Goal: Find specific page/section: Find specific page/section

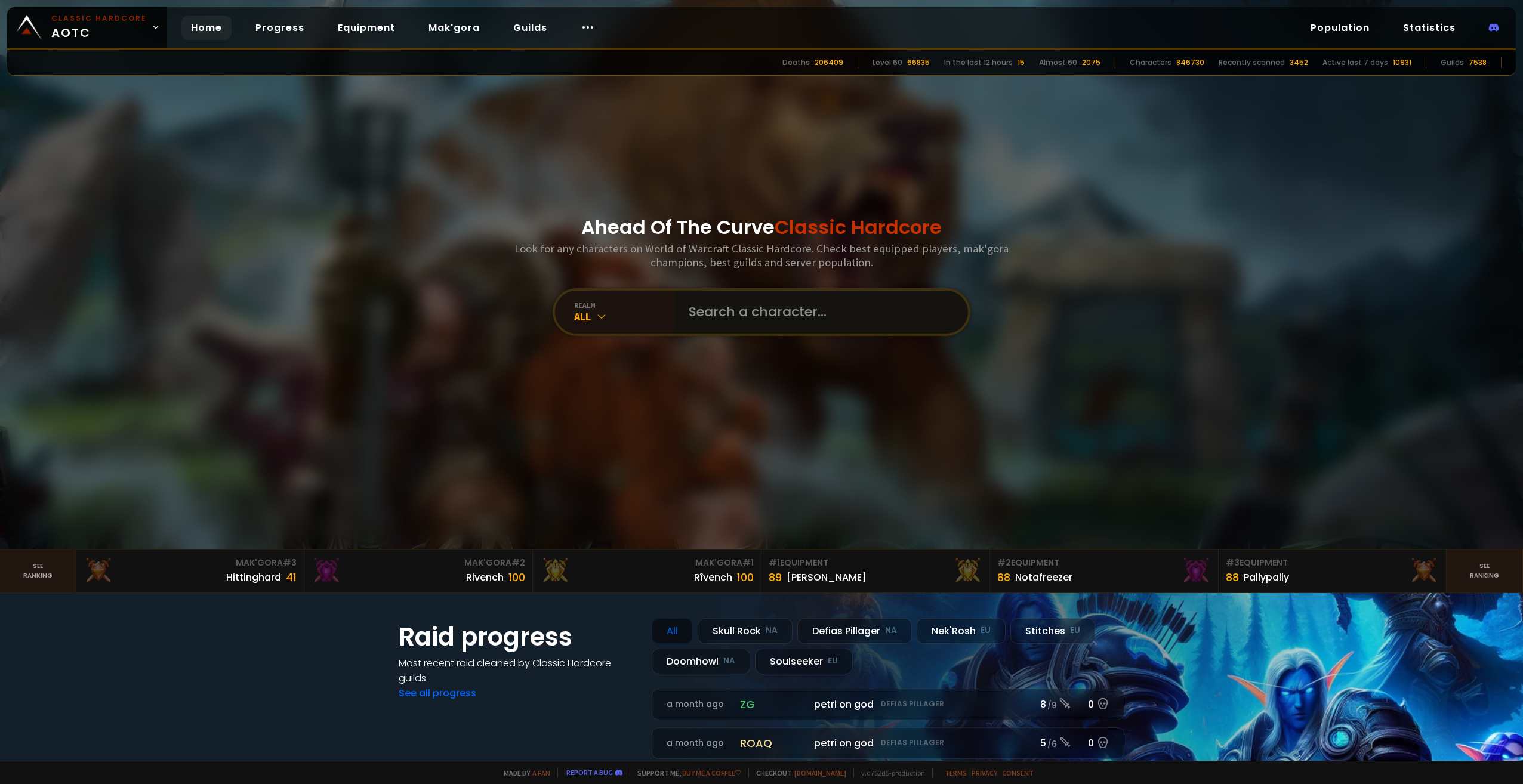
click at [700, 316] on input "text" at bounding box center [817, 311] width 272 height 43
type input "loxsy"
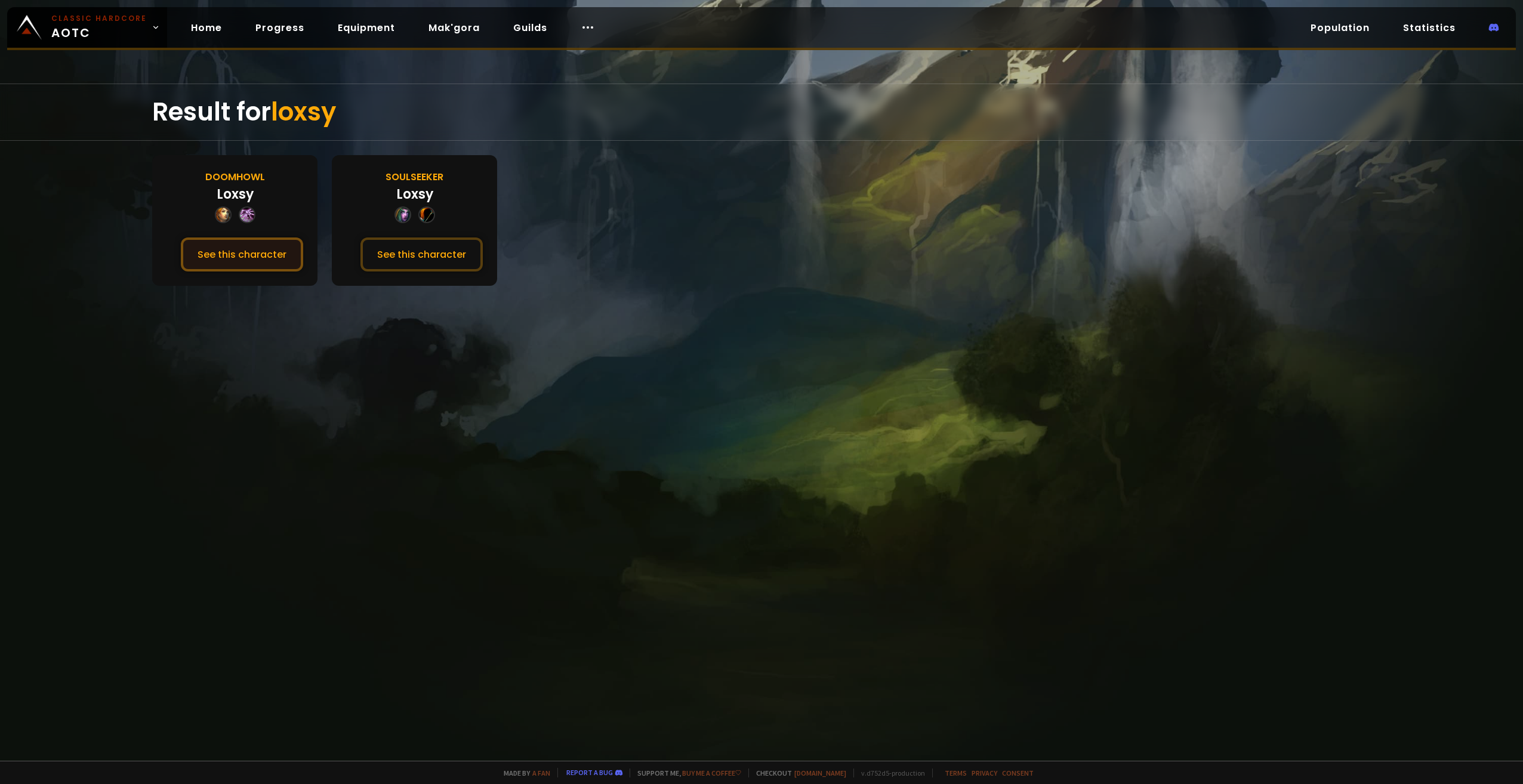
click at [265, 258] on button "See this character" at bounding box center [242, 254] width 123 height 34
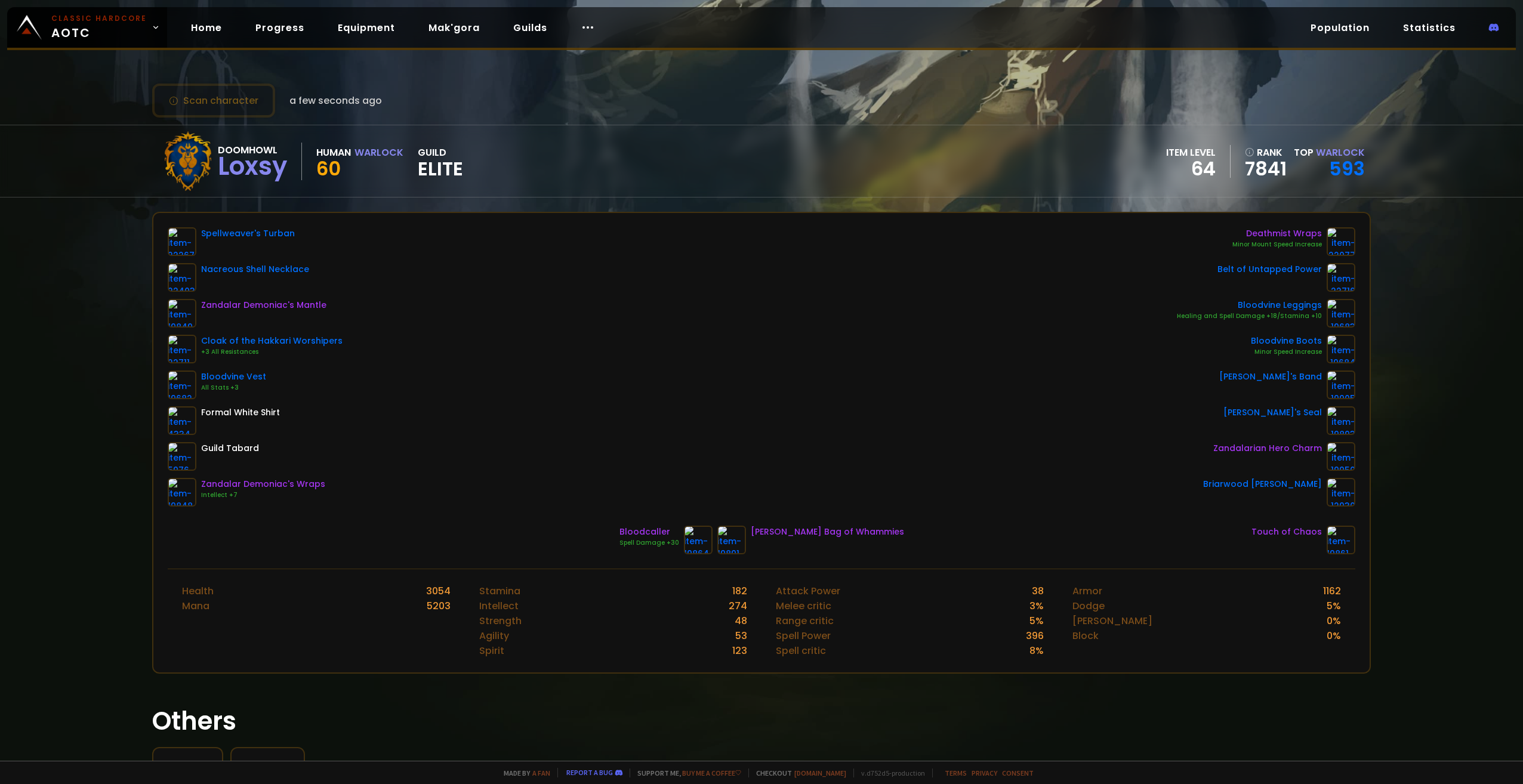
click at [444, 168] on span "Elite" at bounding box center [441, 169] width 45 height 18
click at [535, 23] on link "Guilds" at bounding box center [529, 28] width 53 height 24
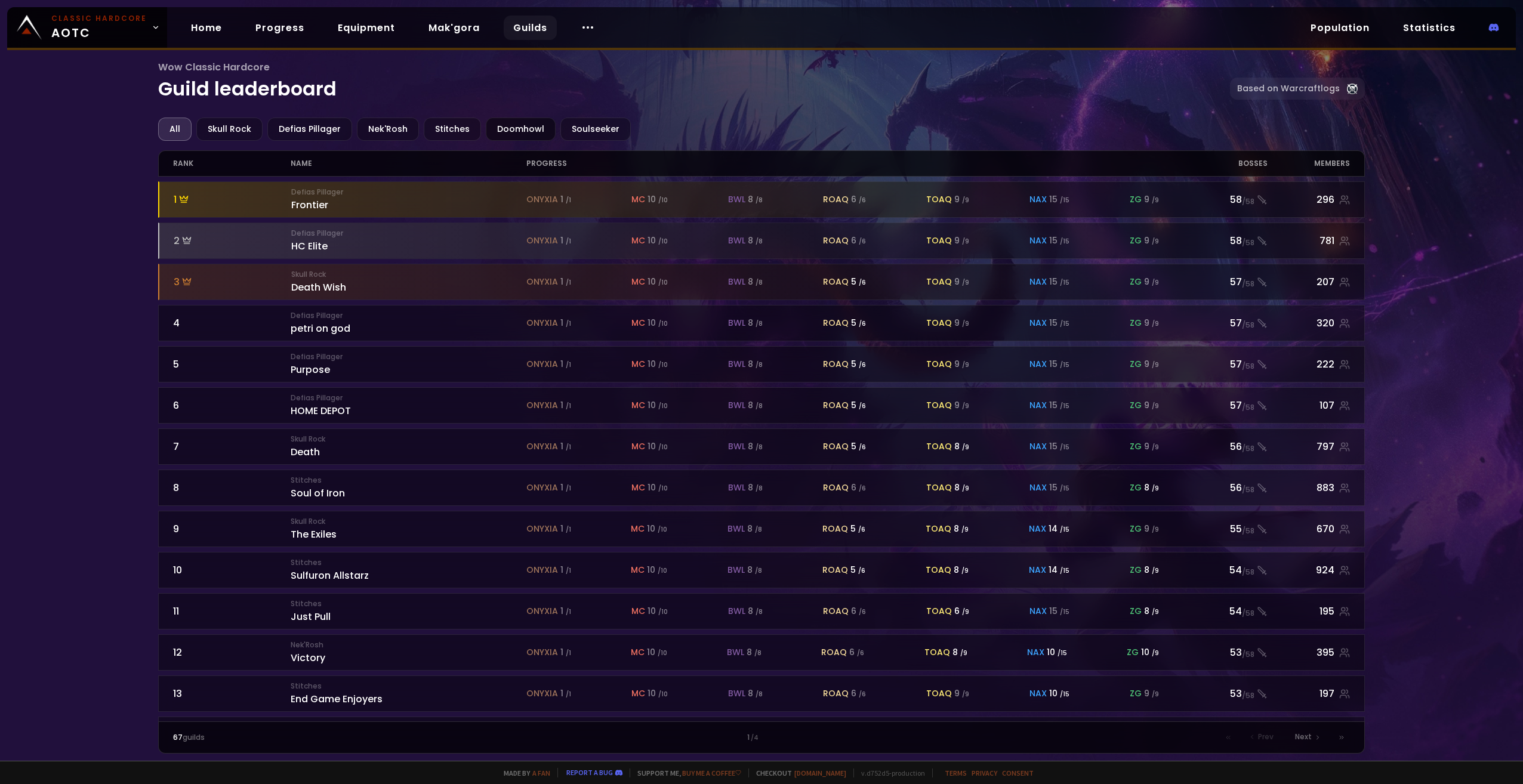
click at [509, 136] on div "Doomhowl" at bounding box center [521, 129] width 70 height 23
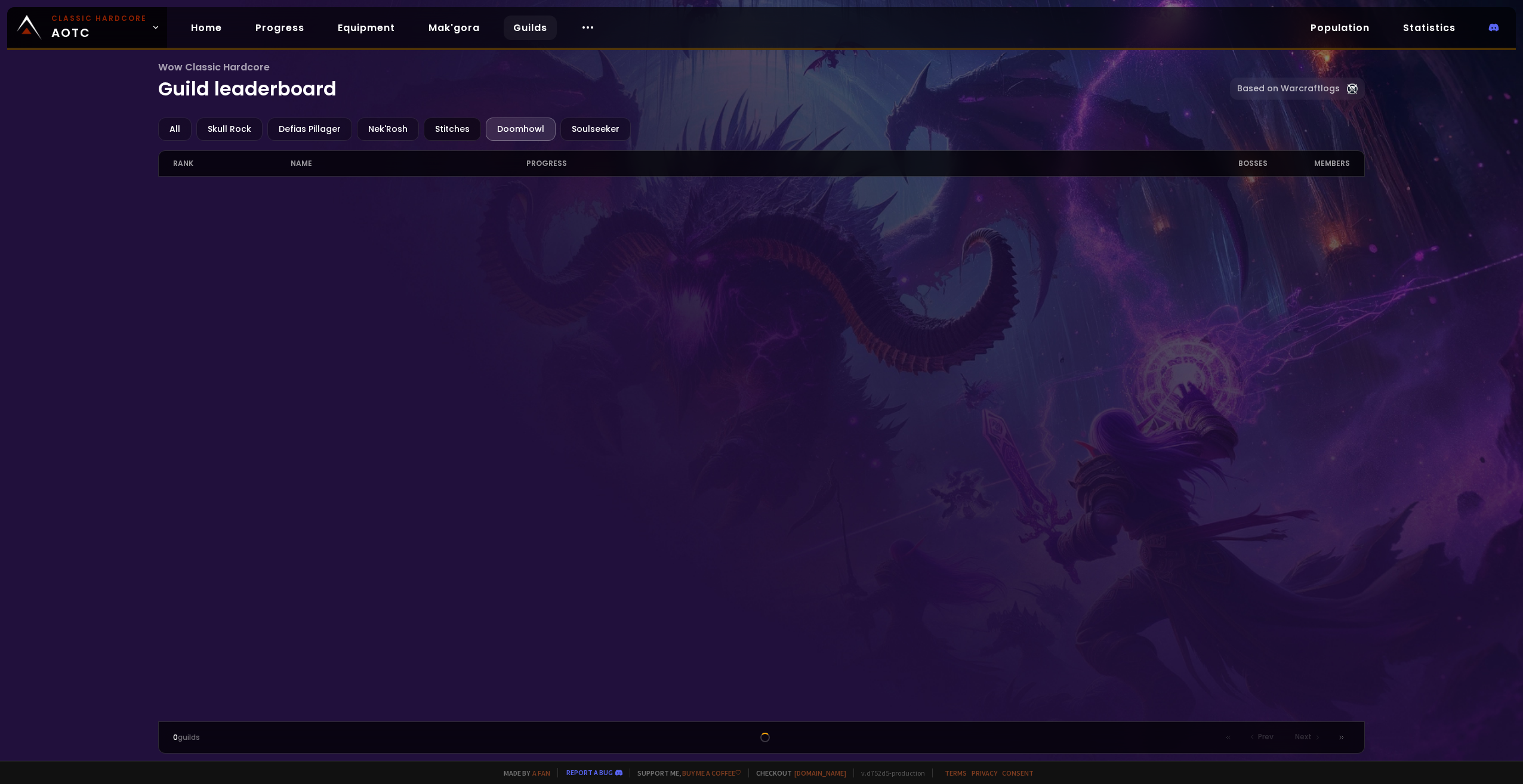
click at [465, 130] on div "Stitches" at bounding box center [452, 129] width 57 height 23
click at [535, 134] on div "Doomhowl" at bounding box center [521, 129] width 70 height 23
click at [530, 130] on div "Doomhowl" at bounding box center [521, 129] width 70 height 23
